Goal: Task Accomplishment & Management: Complete application form

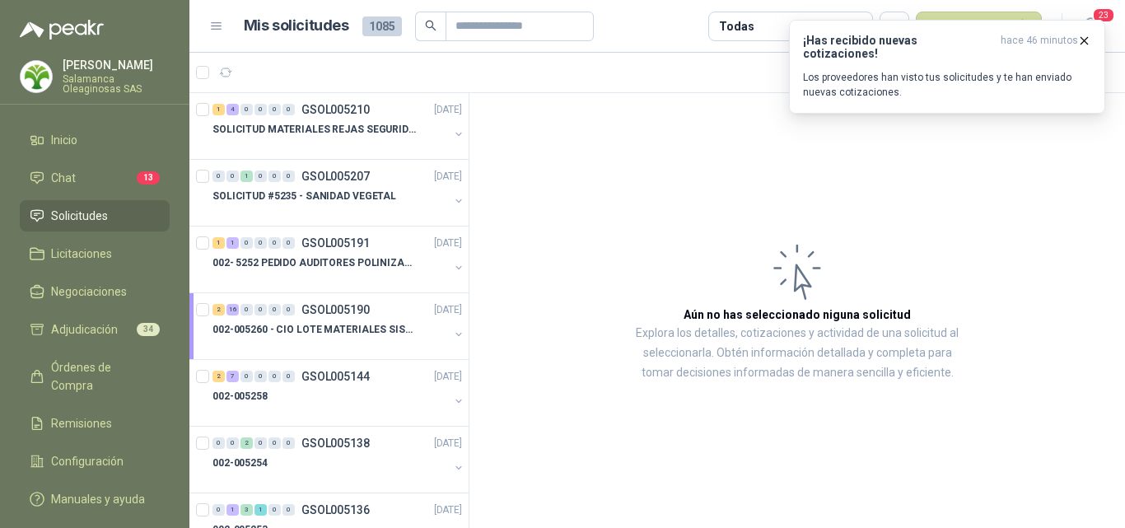
click at [76, 214] on span "Solicitudes" at bounding box center [79, 216] width 57 height 18
click at [1084, 44] on icon "button" at bounding box center [1084, 41] width 14 height 14
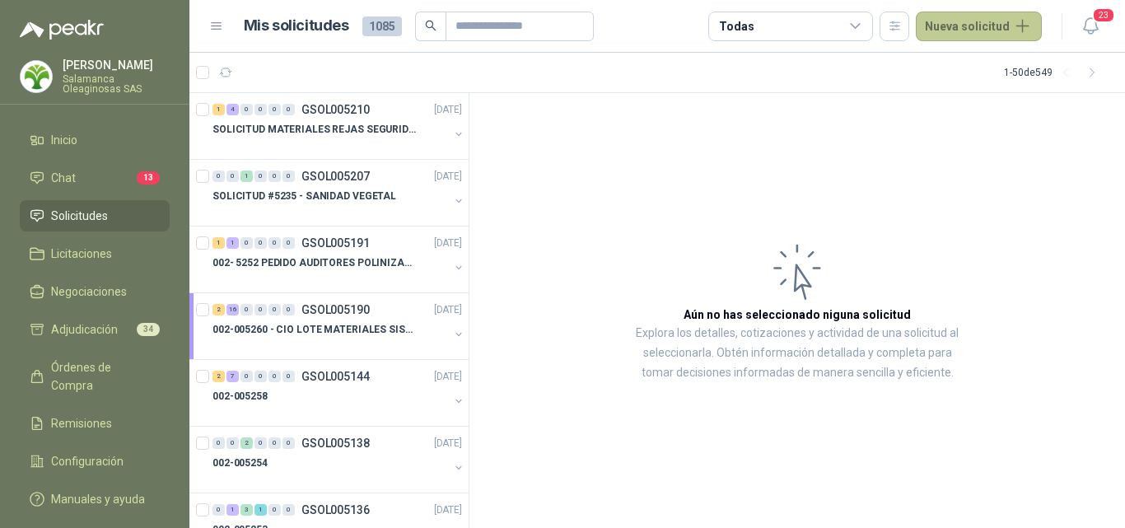
click at [997, 27] on button "Nueva solicitud" at bounding box center [979, 27] width 126 height 30
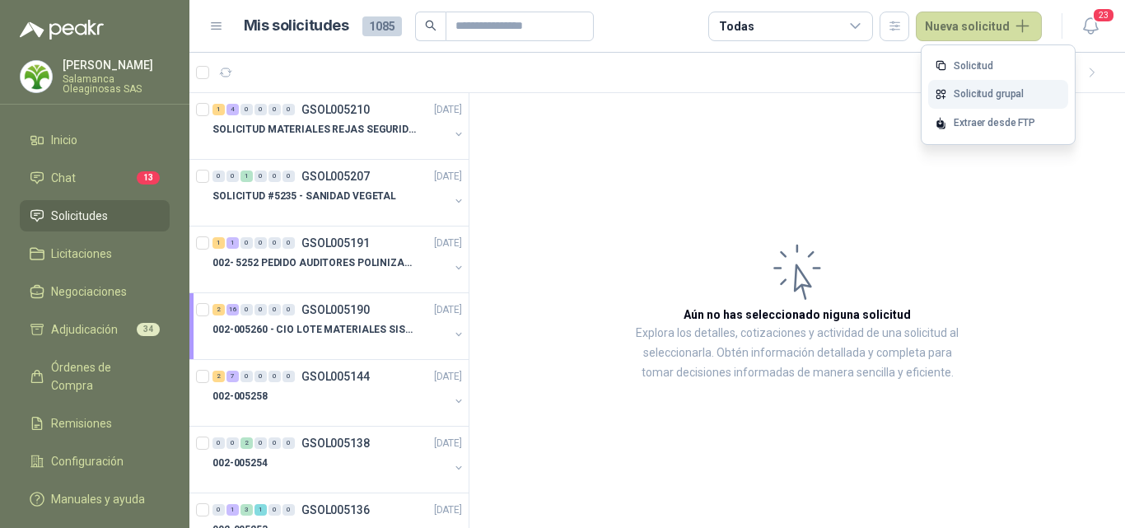
click at [990, 89] on link "Solicitud grupal" at bounding box center [998, 94] width 140 height 29
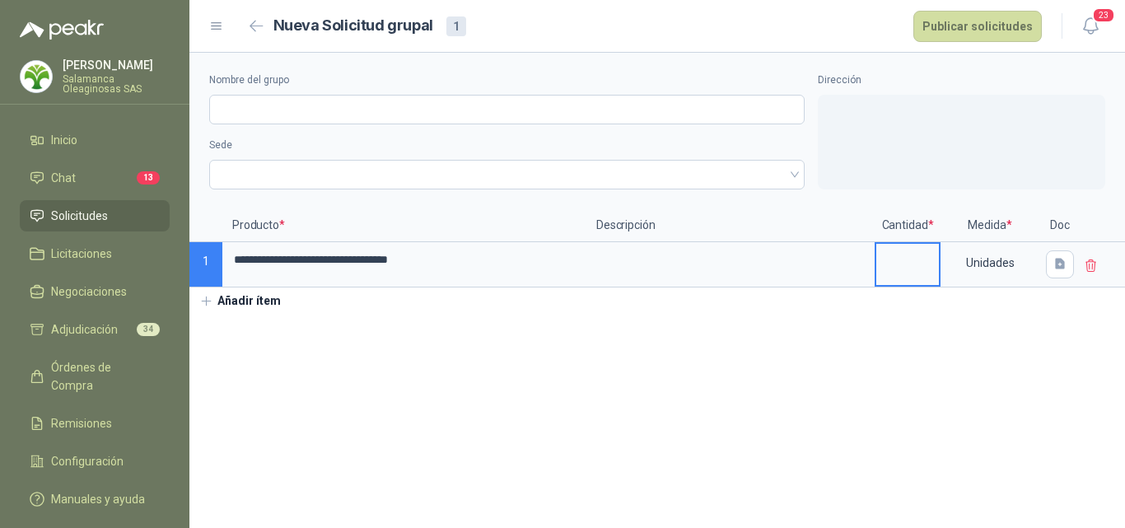
click at [918, 262] on input at bounding box center [907, 260] width 63 height 32
type input "*"
click at [1008, 263] on div "Unidades" at bounding box center [990, 263] width 96 height 38
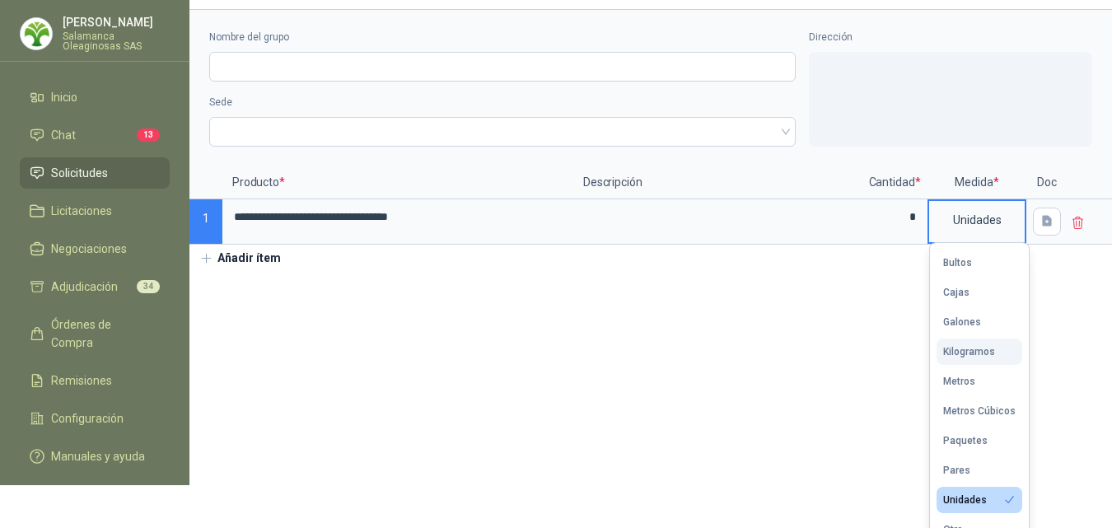
scroll to position [65, 0]
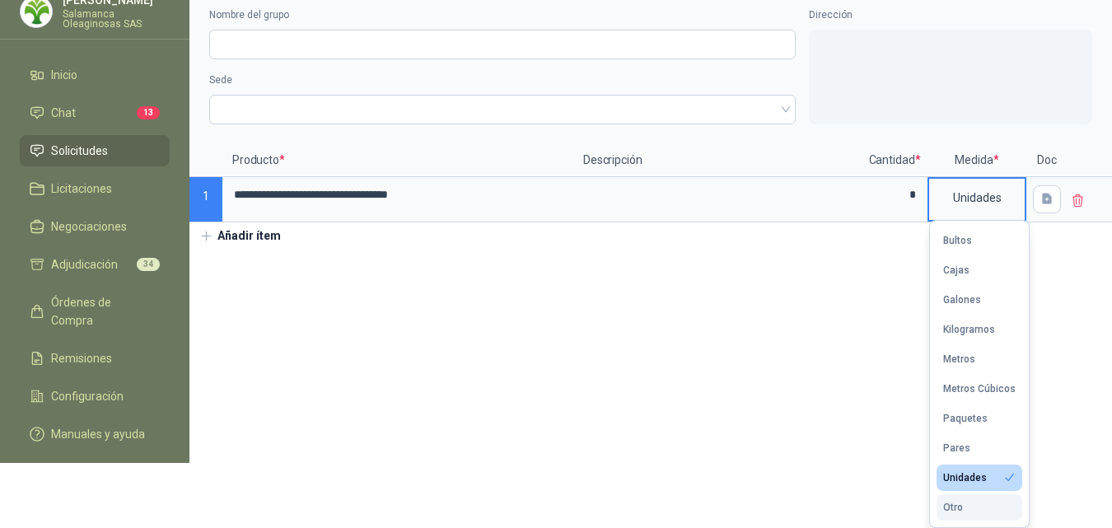
click at [974, 510] on button "Otro" at bounding box center [980, 507] width 86 height 26
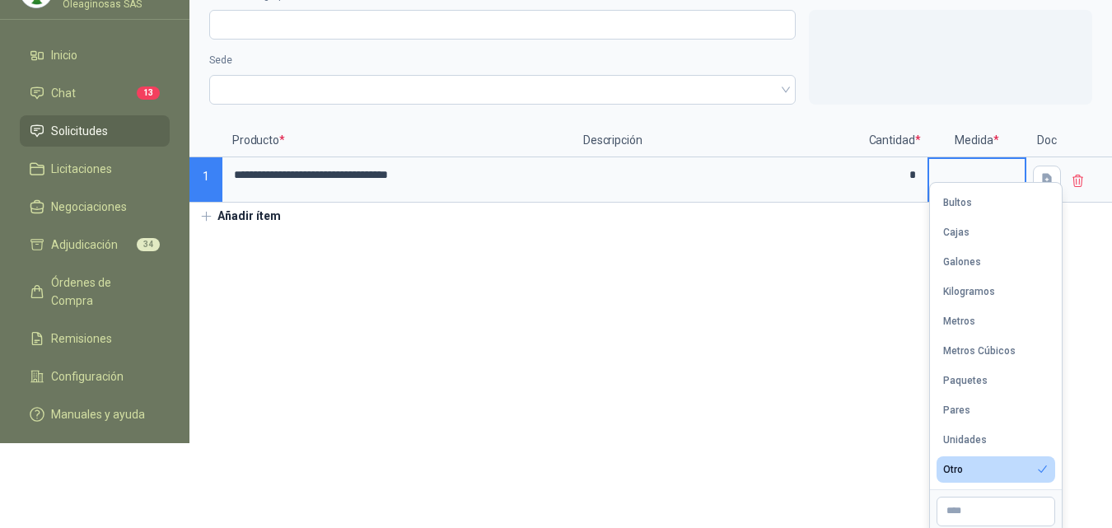
scroll to position [91, 0]
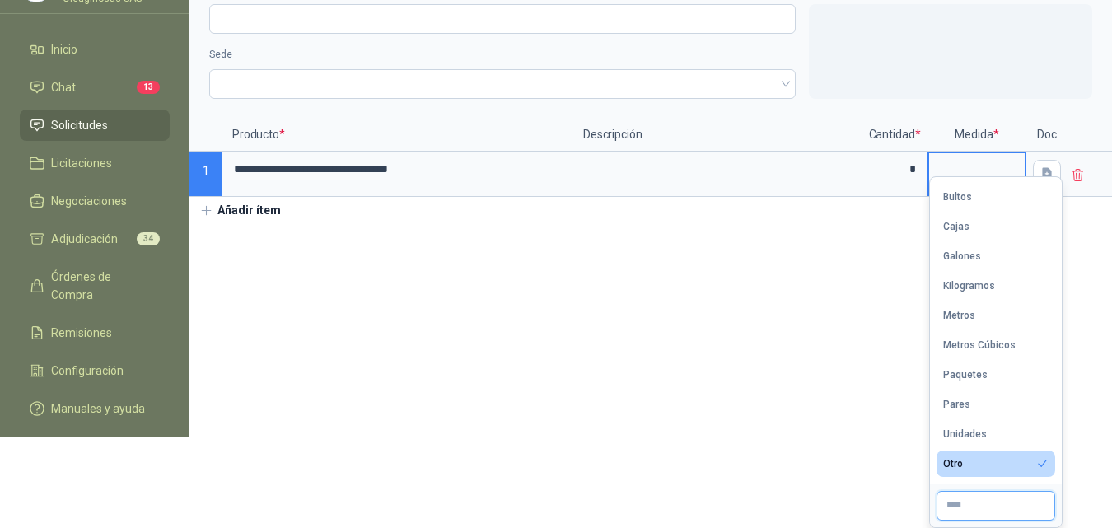
click at [980, 509] on input "text" at bounding box center [996, 506] width 119 height 30
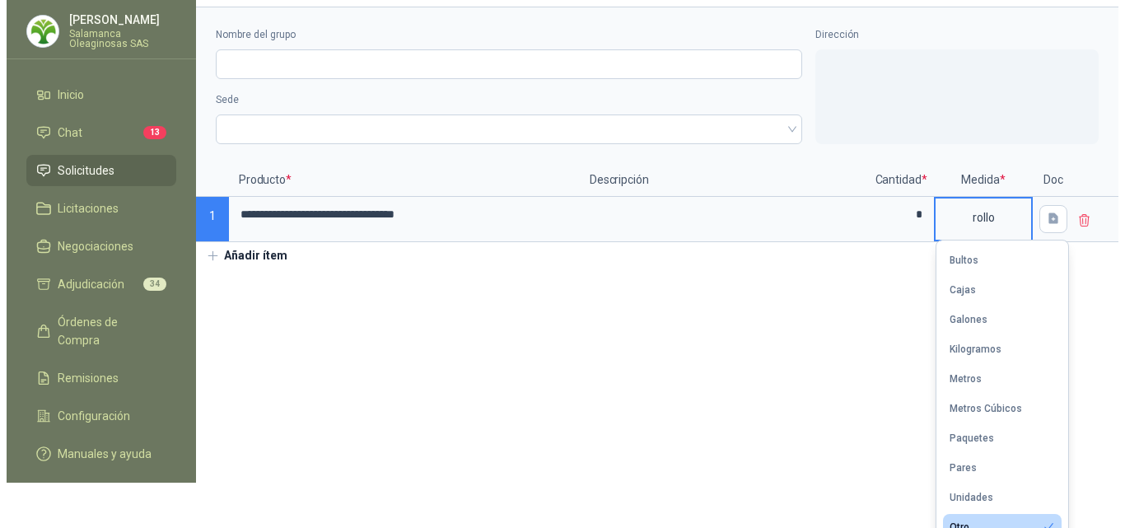
scroll to position [0, 0]
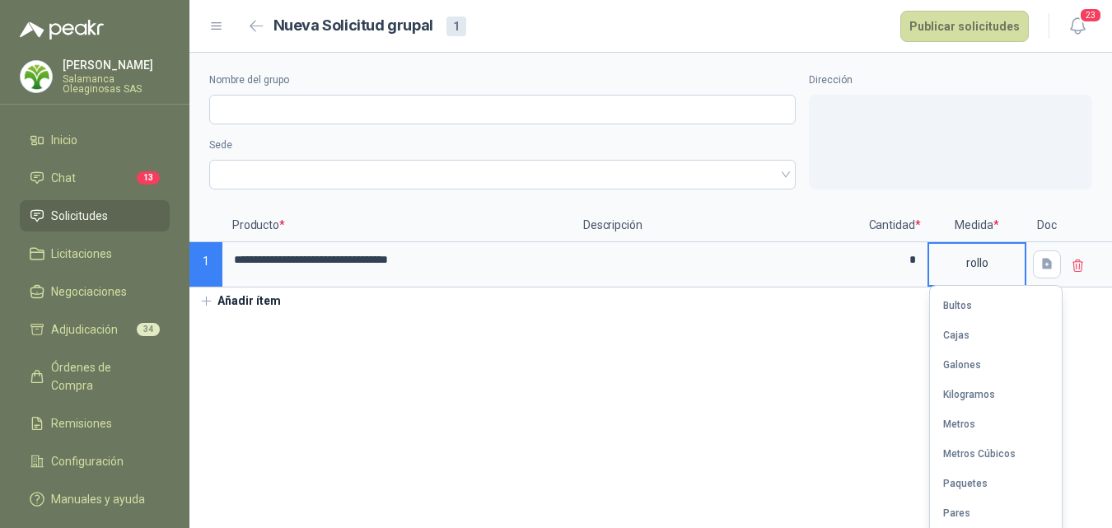
type input "*****"
click at [800, 373] on section "**********" at bounding box center [650, 290] width 923 height 475
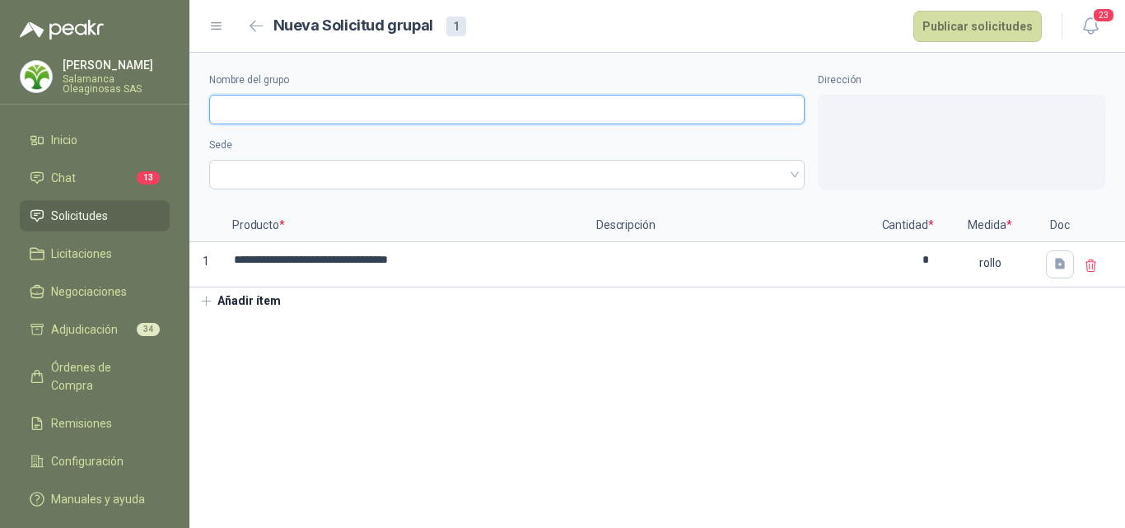
click at [284, 100] on input "Nombre del grupo" at bounding box center [507, 110] width 596 height 30
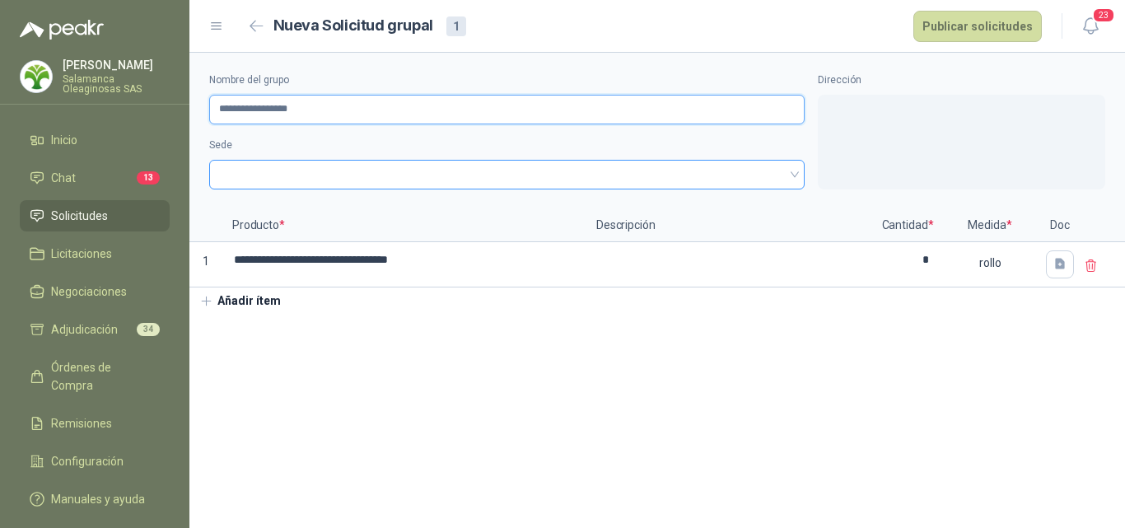
click at [281, 163] on span at bounding box center [507, 174] width 576 height 25
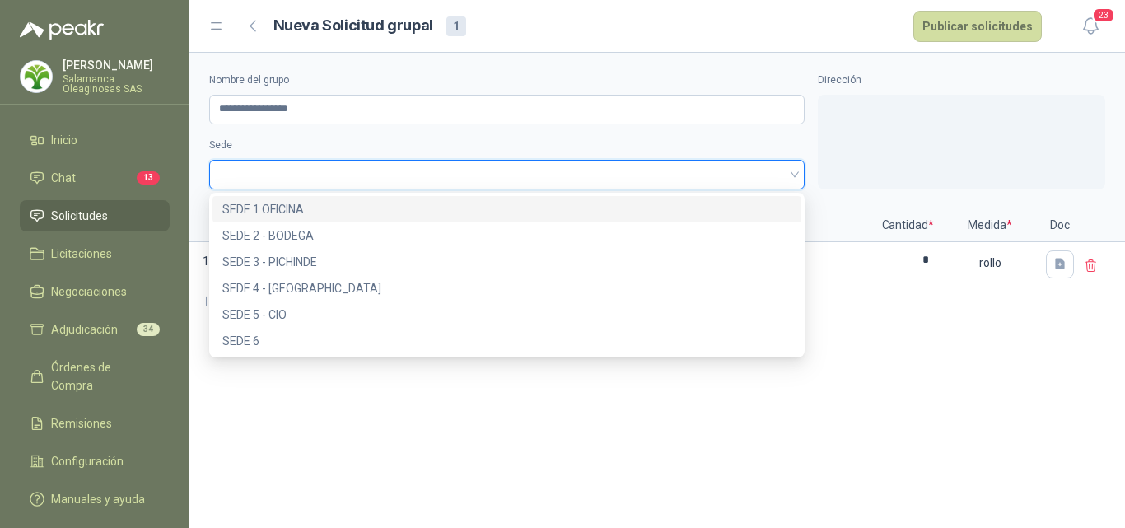
click at [274, 200] on div "SEDE 1 OFICINA" at bounding box center [506, 209] width 569 height 18
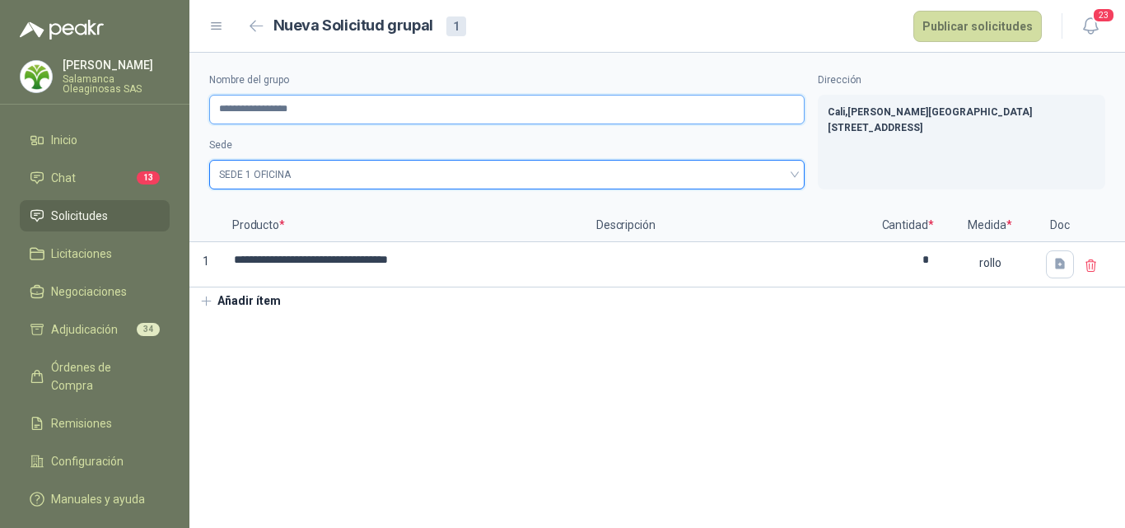
click at [255, 110] on input "**********" at bounding box center [507, 110] width 596 height 30
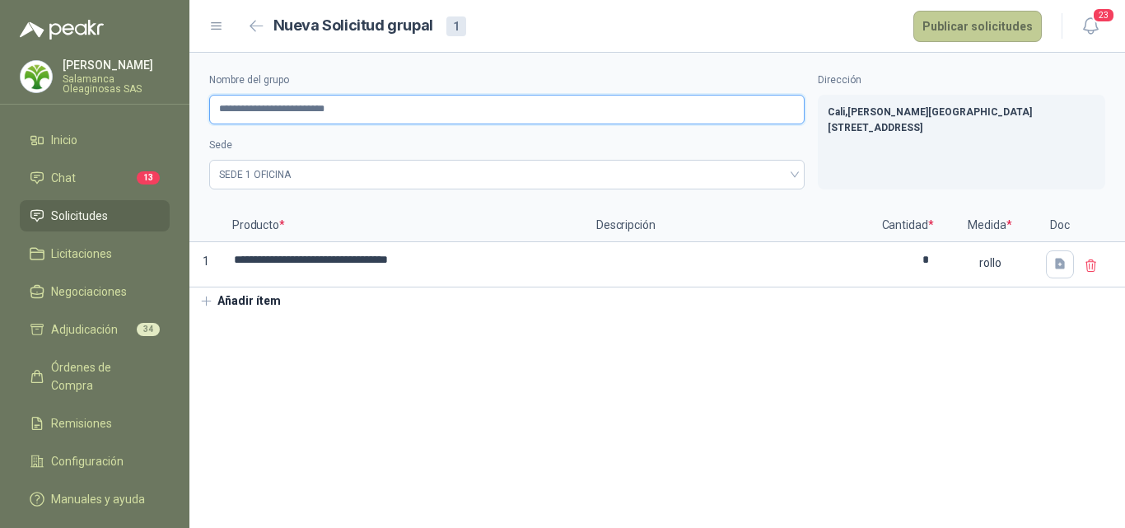
type input "**********"
click at [989, 35] on button "Publicar solicitudes" at bounding box center [977, 26] width 128 height 31
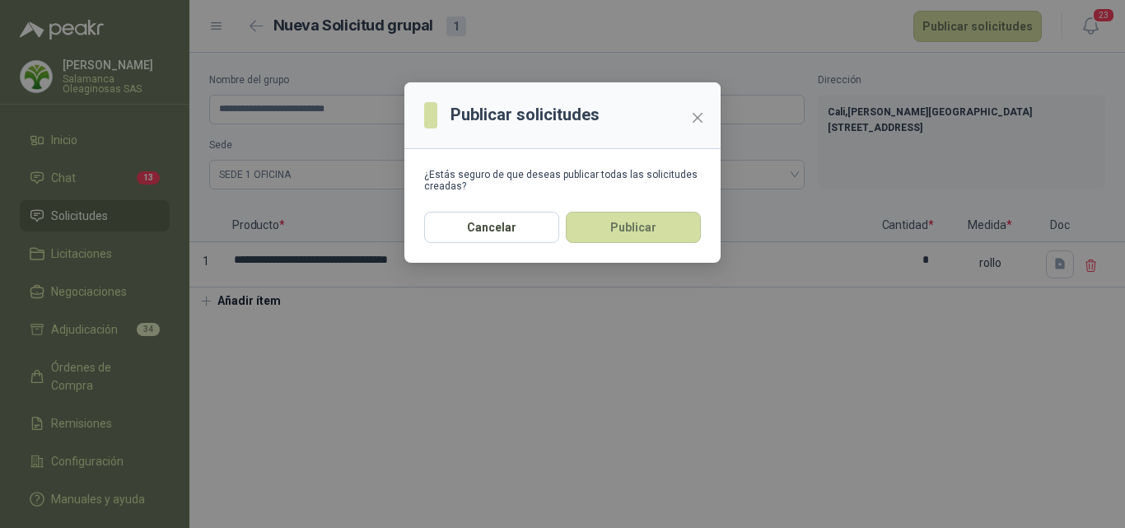
click at [648, 222] on button "Publicar" at bounding box center [633, 227] width 135 height 31
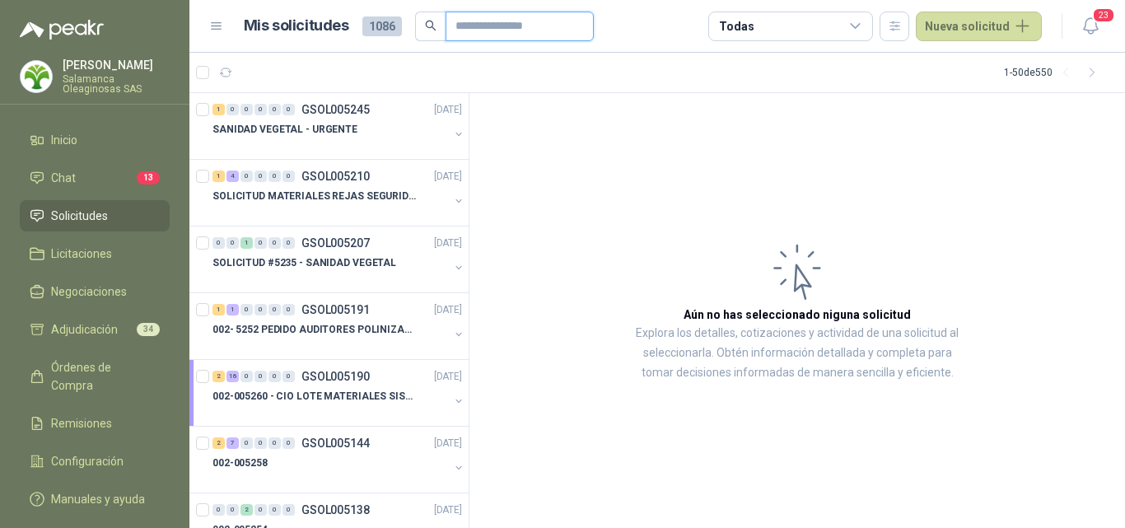
click at [478, 21] on input "text" at bounding box center [513, 26] width 115 height 28
type input "***"
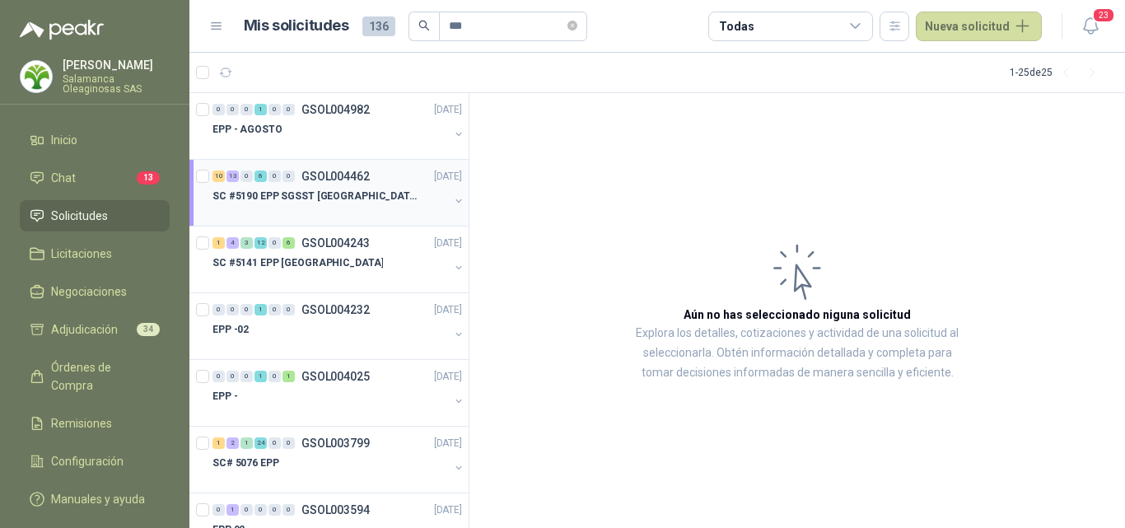
click at [352, 189] on p "SC #5190 EPP SGSST [GEOGRAPHIC_DATA]" at bounding box center [315, 197] width 205 height 16
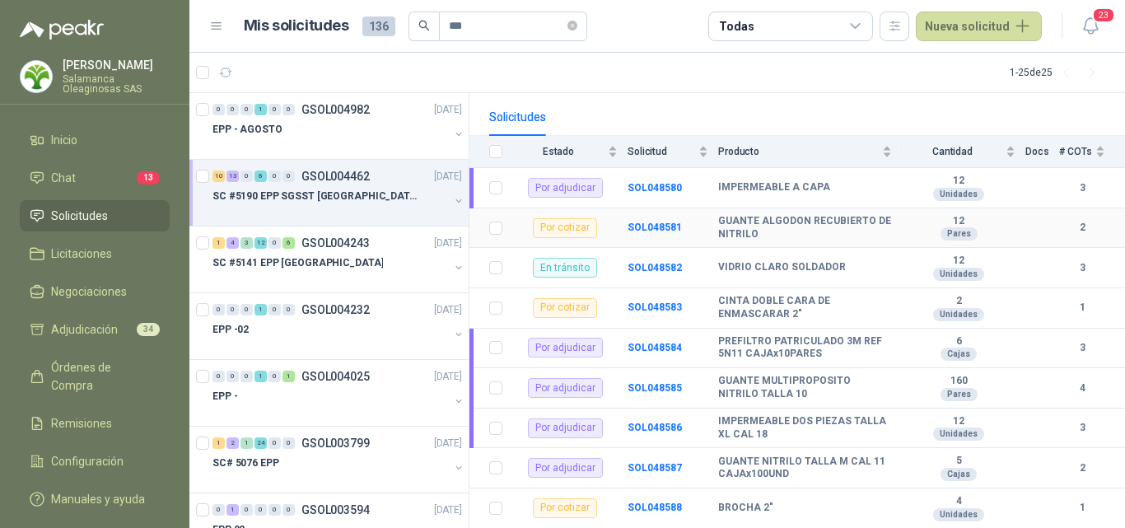
scroll to position [165, 0]
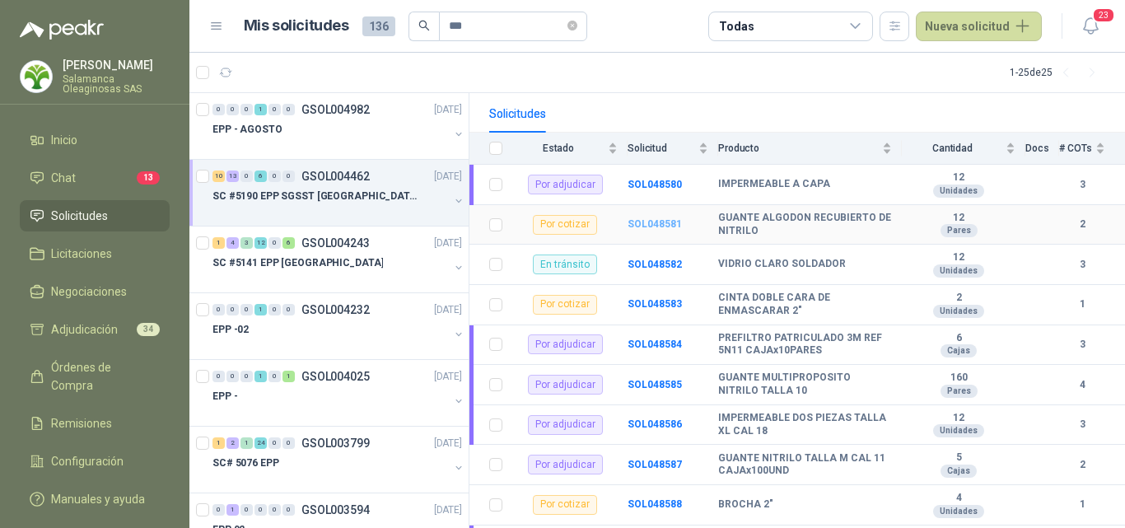
click at [645, 218] on b "SOL048581" at bounding box center [655, 224] width 54 height 12
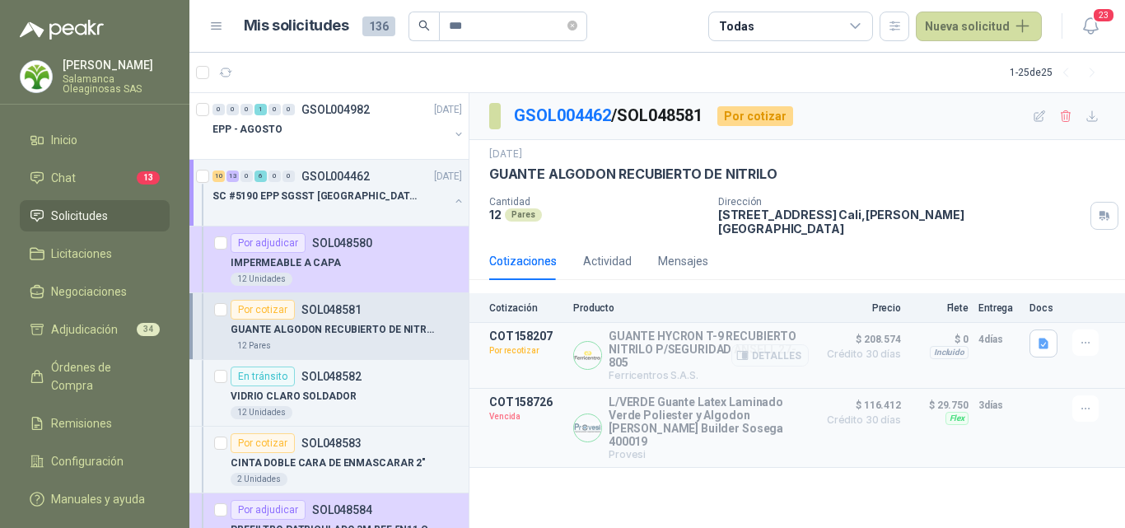
click at [605, 354] on div "GUANTE HYCRON T-9 RECUBIERTO NITRILO P/SEGURIDAD [PERSON_NAME] 27-805 Ferricent…" at bounding box center [691, 355] width 236 height 52
click at [99, 176] on li "Chat 13" at bounding box center [95, 178] width 130 height 18
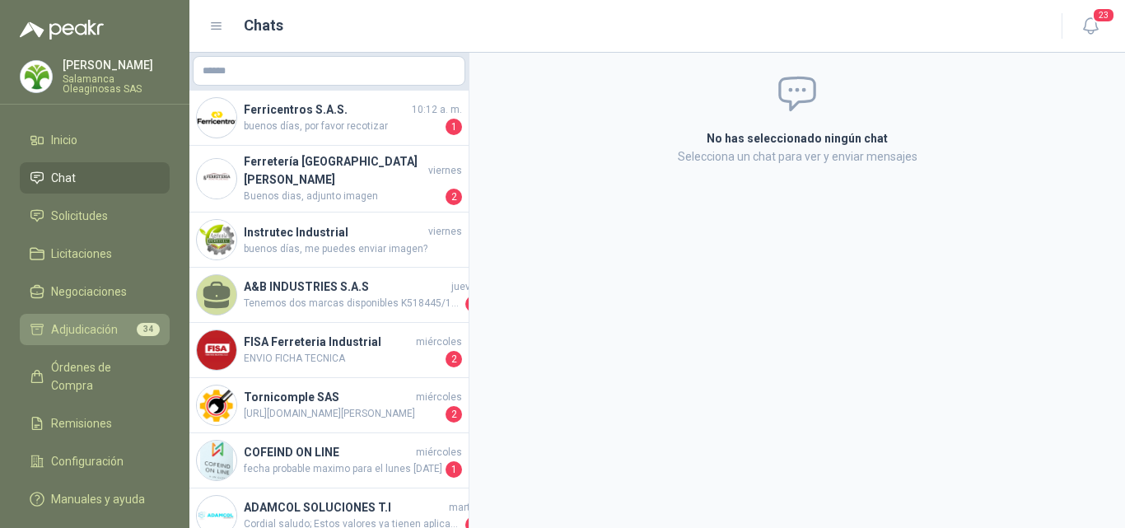
click at [101, 322] on span "Adjudicación" at bounding box center [84, 329] width 67 height 18
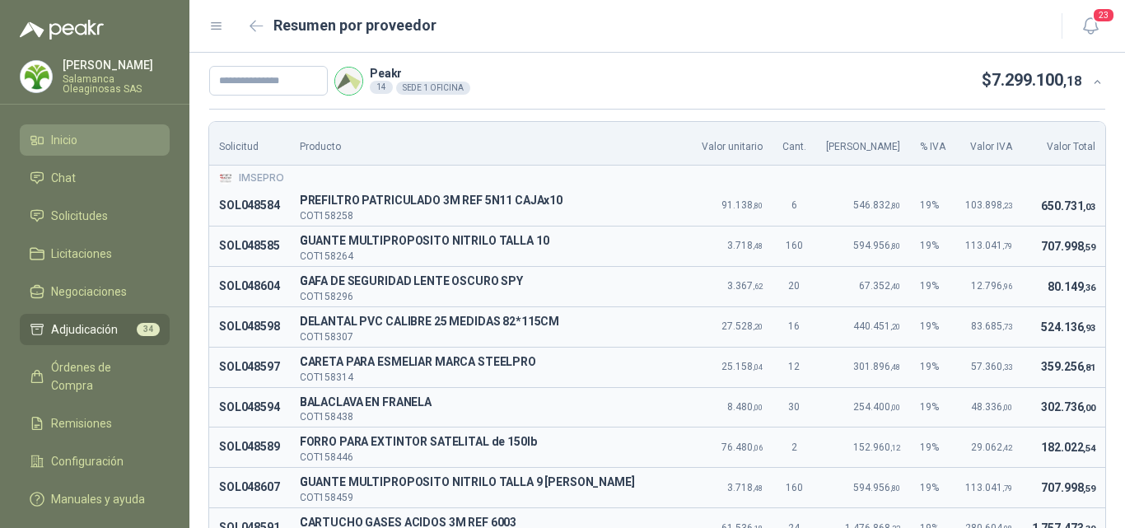
click at [98, 146] on li "Inicio" at bounding box center [95, 140] width 130 height 18
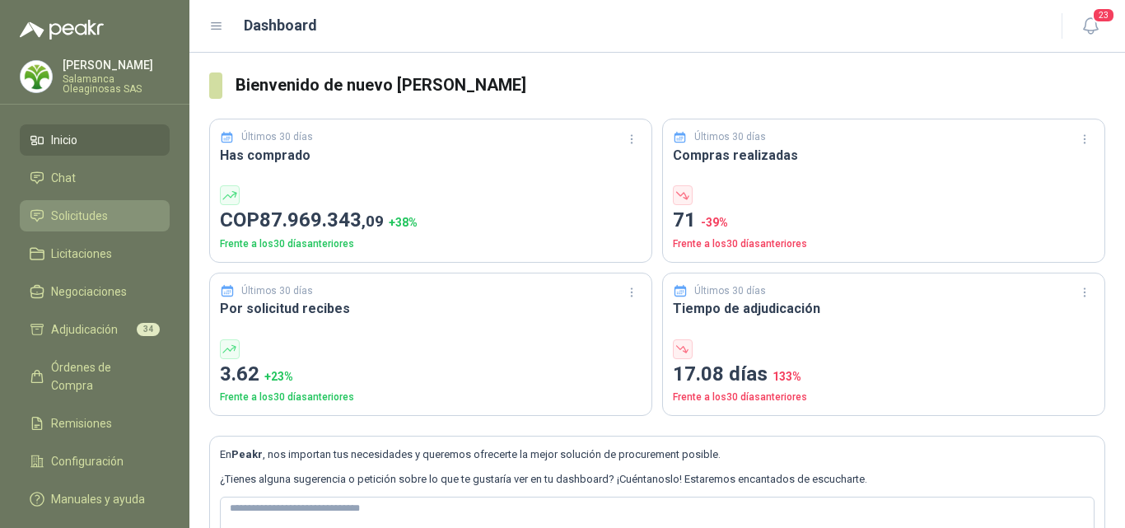
click at [110, 217] on li "Solicitudes" at bounding box center [95, 216] width 130 height 18
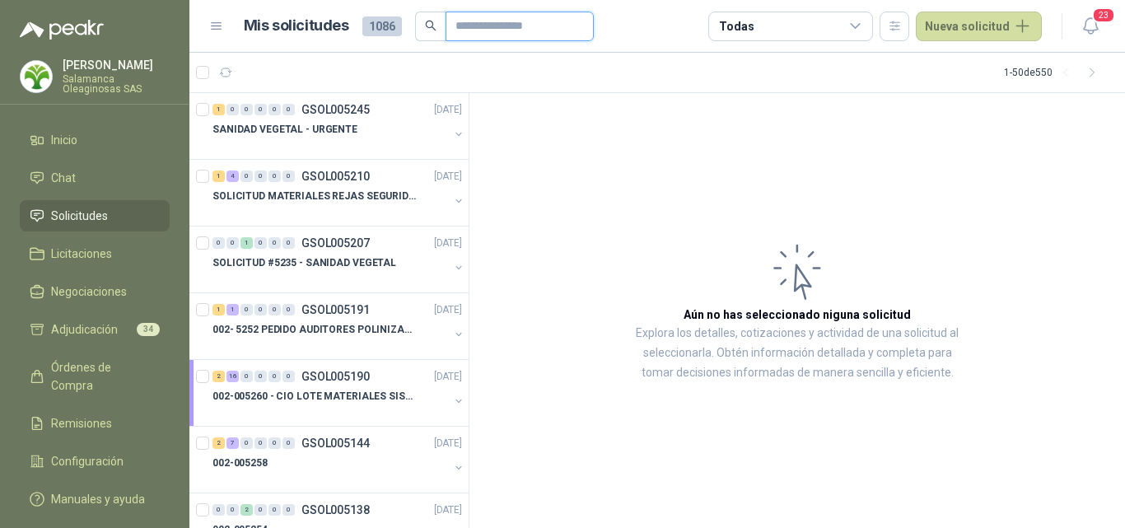
click at [470, 26] on input "text" at bounding box center [513, 26] width 115 height 28
type input "***"
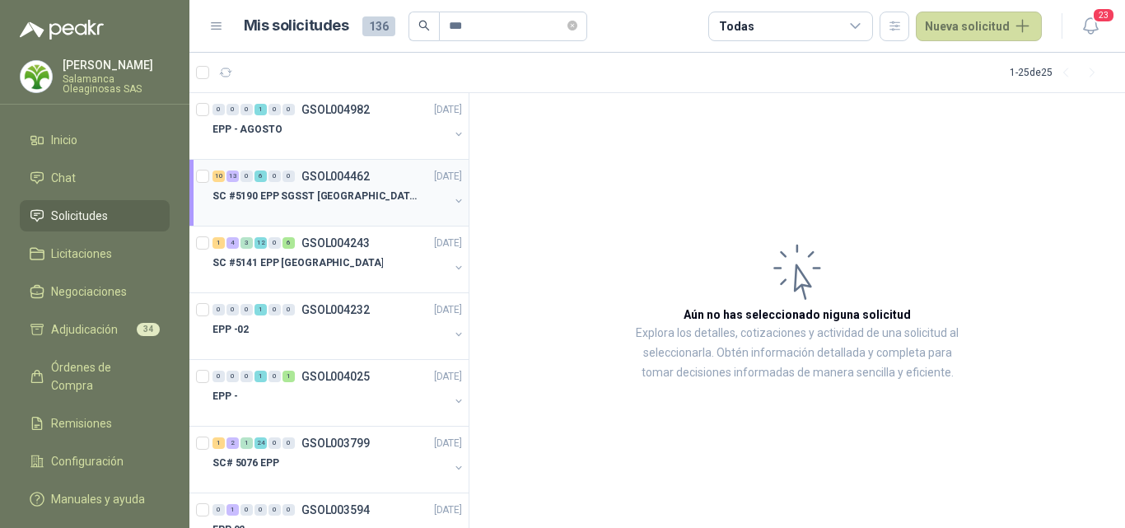
click at [344, 208] on div at bounding box center [331, 212] width 236 height 13
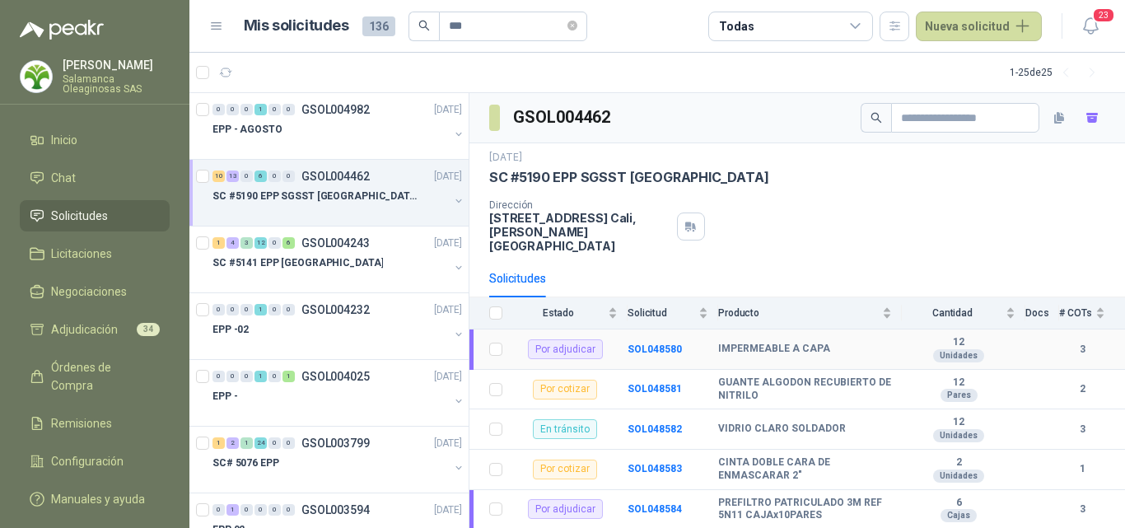
scroll to position [82, 0]
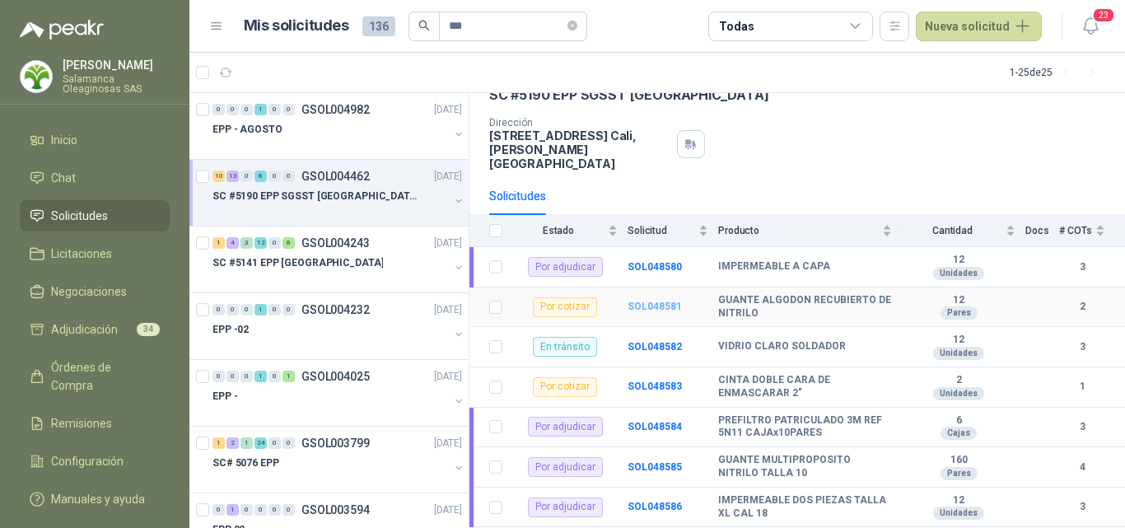
click at [661, 301] on b "SOL048581" at bounding box center [655, 307] width 54 height 12
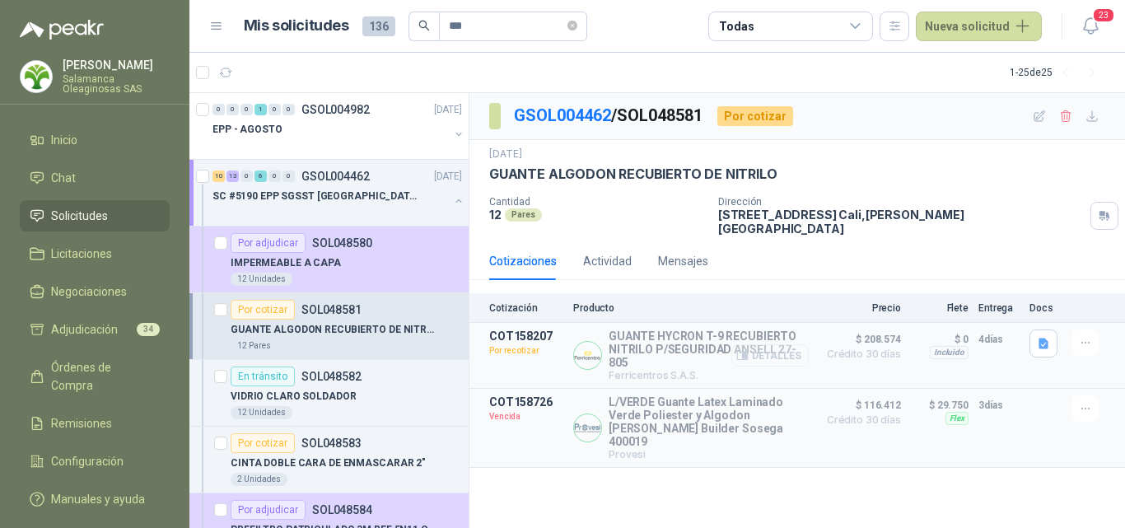
click at [777, 344] on button "Detalles" at bounding box center [769, 355] width 77 height 22
